Goal: Entertainment & Leisure: Consume media (video, audio)

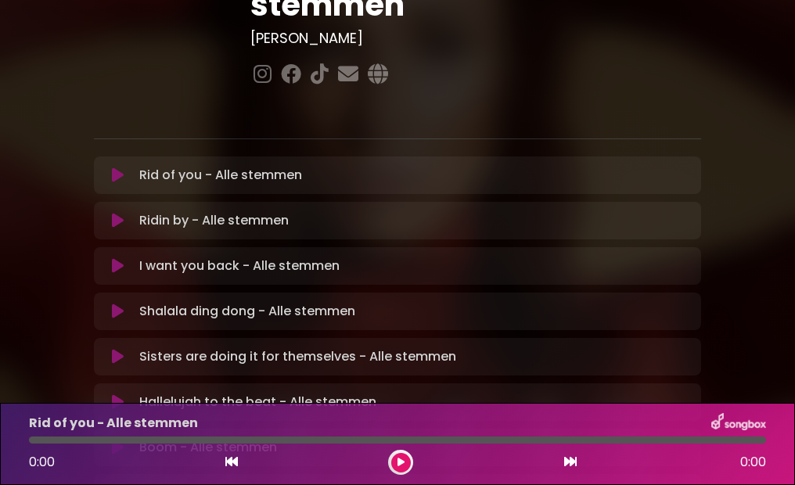
scroll to position [263, 0]
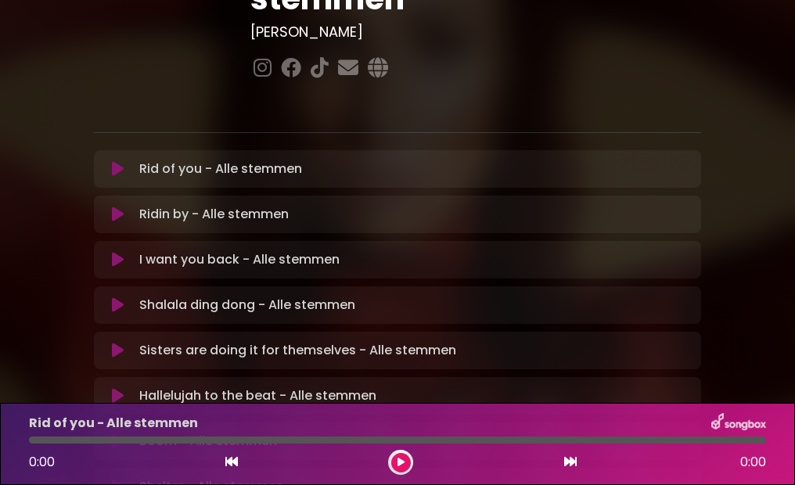
click at [448, 432] on div "Boom - Alle stemmen Loading Track..." at bounding box center [412, 441] width 559 height 19
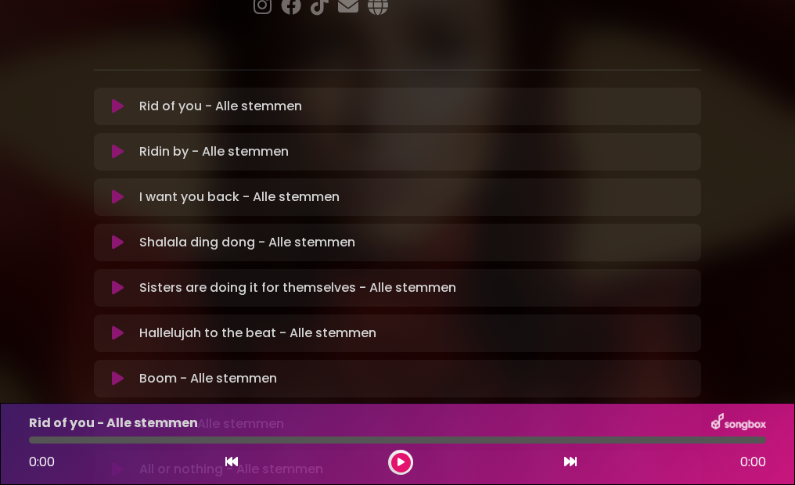
scroll to position [331, 0]
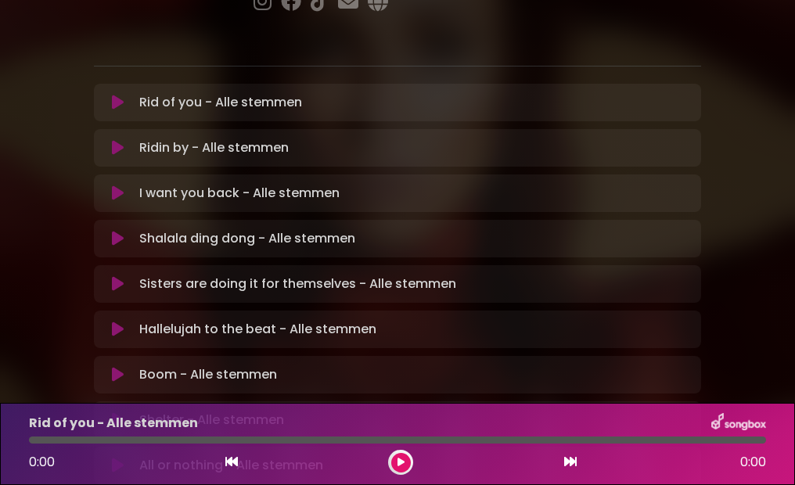
click at [116, 367] on icon at bounding box center [118, 375] width 12 height 16
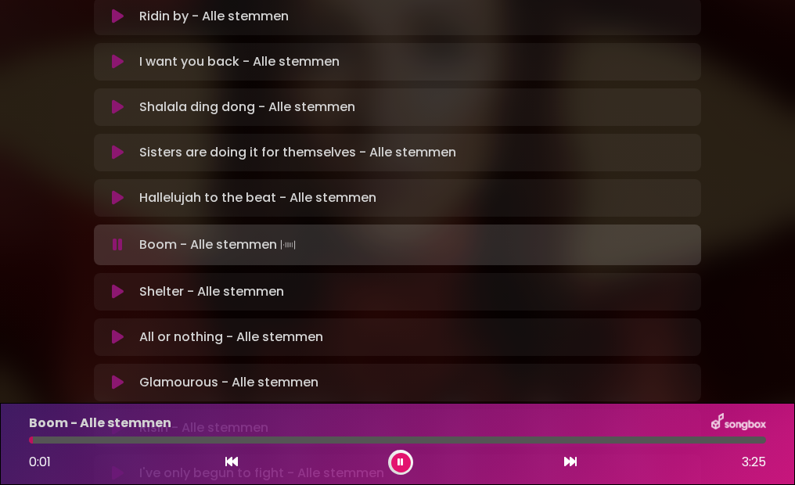
scroll to position [463, 0]
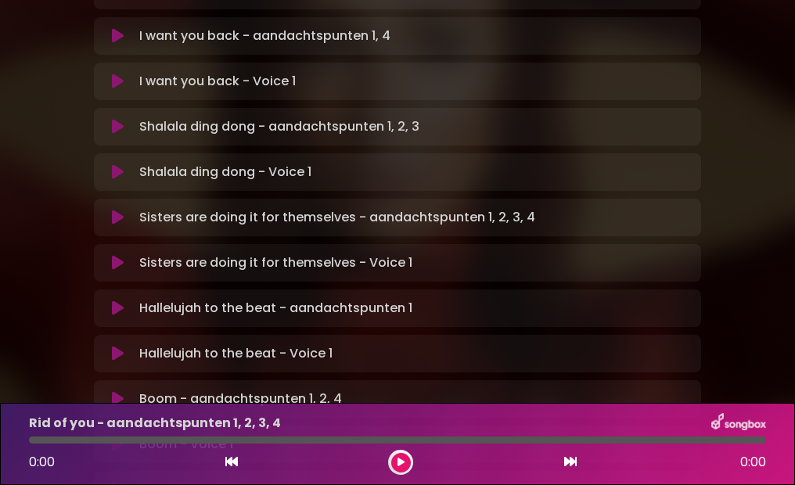
scroll to position [580, 0]
click at [117, 390] on icon at bounding box center [118, 398] width 12 height 16
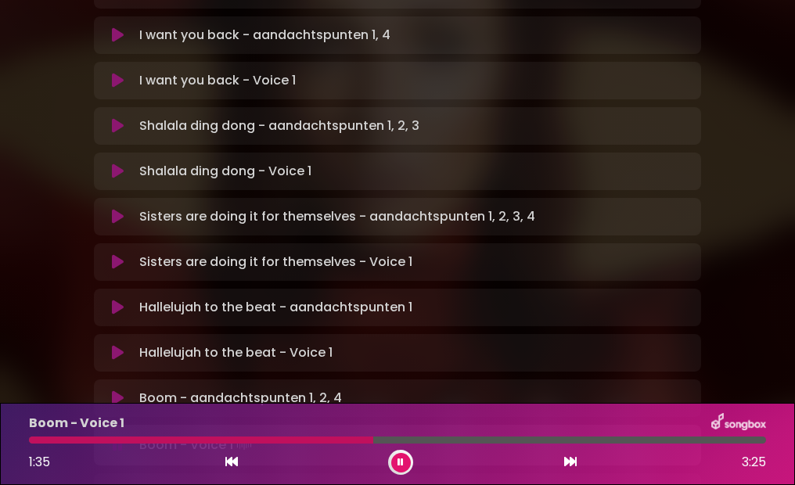
click at [304, 441] on div at bounding box center [201, 440] width 344 height 7
click at [319, 441] on div at bounding box center [202, 440] width 347 height 7
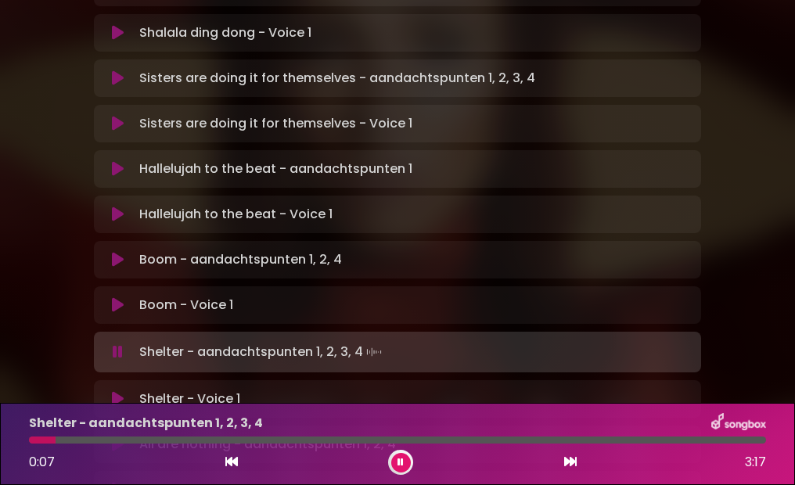
scroll to position [727, 0]
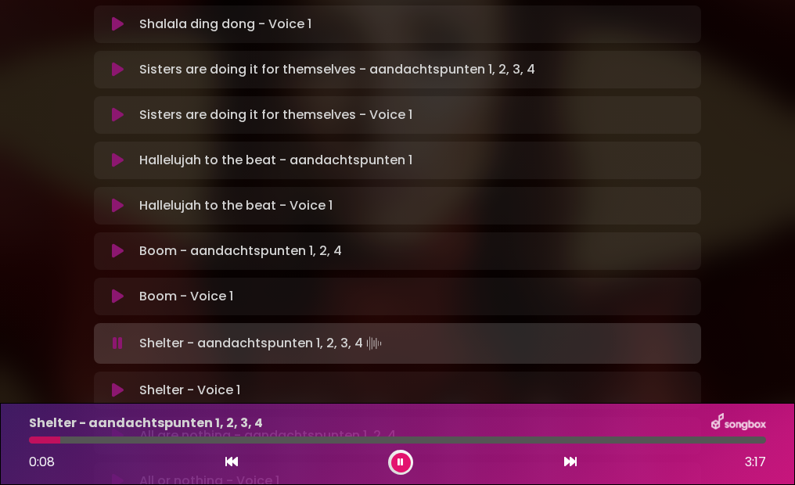
click at [110, 383] on button at bounding box center [118, 391] width 30 height 16
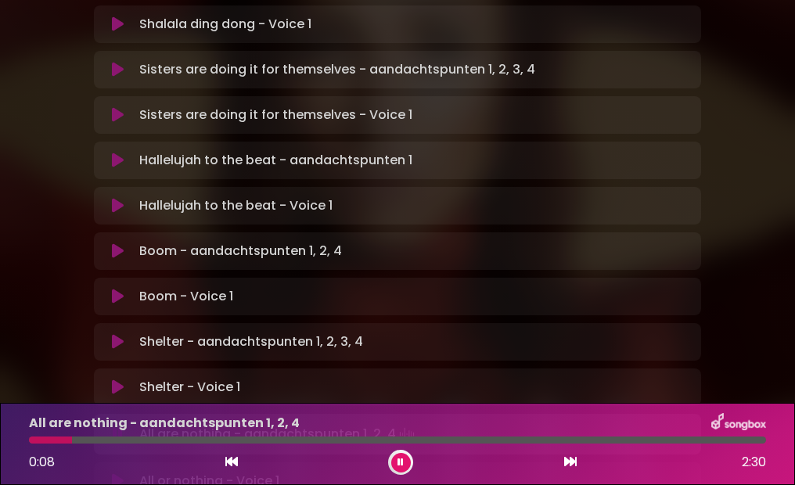
click at [404, 462] on button at bounding box center [401, 463] width 20 height 20
